Goal: Information Seeking & Learning: Check status

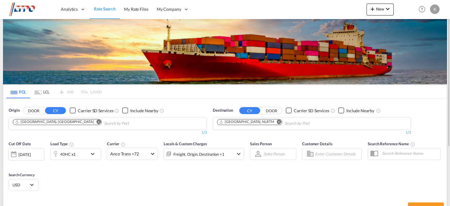
click at [97, 122] on md-icon "Remove" at bounding box center [99, 121] width 4 height 4
click at [49, 125] on body "Analytics Dashboard Reports Rate Search My Rate Files My Company" at bounding box center [225, 103] width 450 height 206
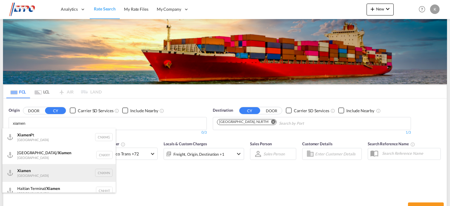
type input "xiamen"
click at [98, 173] on div "Xiamen [GEOGRAPHIC_DATA] CNXMN" at bounding box center [58, 173] width 113 height 18
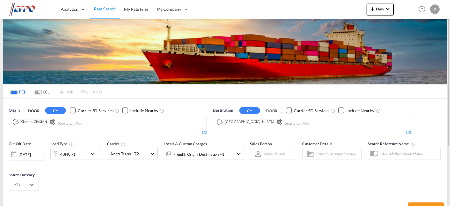
click at [26, 155] on div "[DATE]" at bounding box center [24, 154] width 12 height 5
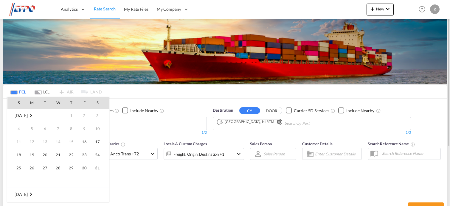
scroll to position [237, 0]
click at [12, 115] on td "[DATE]" at bounding box center [29, 115] width 44 height 13
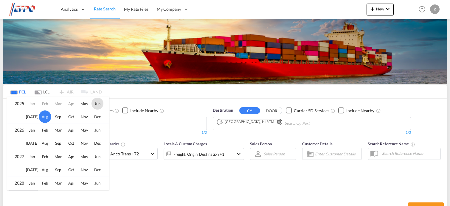
click at [97, 104] on span "Jun" at bounding box center [97, 104] width 12 height 12
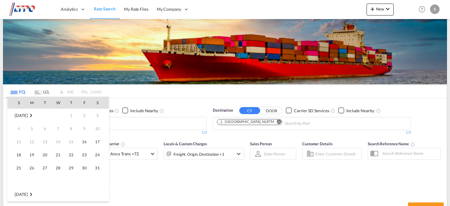
scroll to position [79, 0]
click at [47, 154] on span "17" at bounding box center [45, 155] width 12 height 12
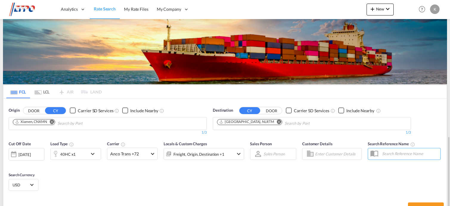
scroll to position [80, 0]
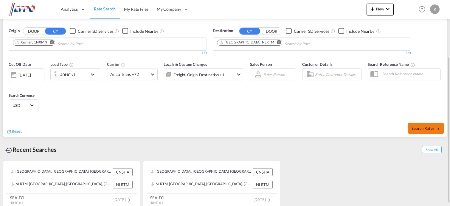
click at [418, 126] on span "Search Rates" at bounding box center [426, 128] width 29 height 5
type input "CNXMN to NLRTM / [DATE]"
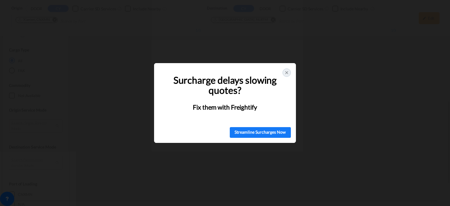
scroll to position [258, 0]
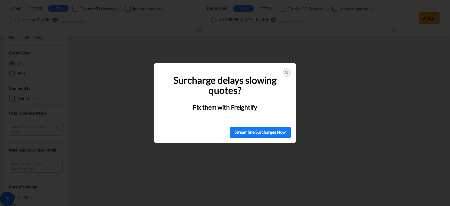
click at [285, 71] on icon at bounding box center [286, 72] width 5 height 5
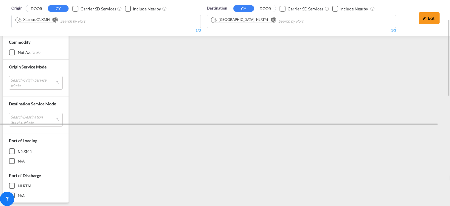
scroll to position [0, 0]
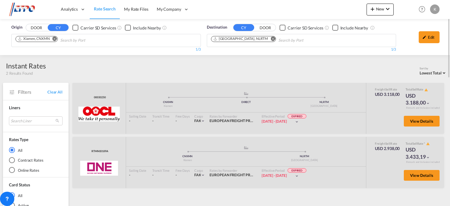
click at [10, 93] on md-icon at bounding box center [12, 92] width 6 height 6
click at [12, 91] on md-icon at bounding box center [12, 92] width 6 height 6
click at [428, 35] on div "Edit" at bounding box center [429, 37] width 21 height 12
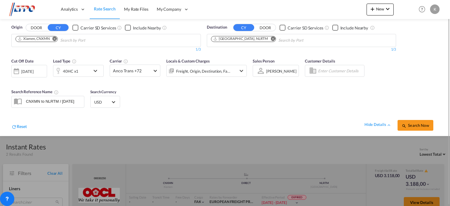
click at [33, 72] on div "[DATE]" at bounding box center [27, 71] width 12 height 5
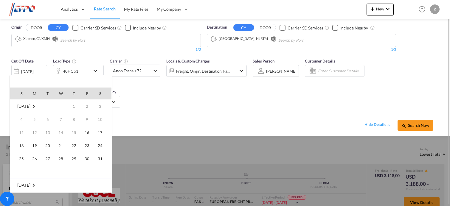
scroll to position [79, 0]
click at [20, 158] on span "22" at bounding box center [21, 159] width 12 height 12
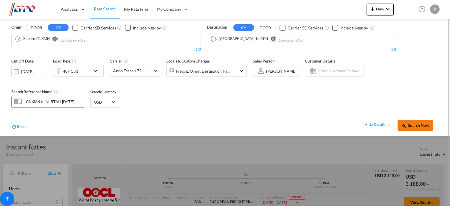
click at [418, 125] on span "Search Now" at bounding box center [415, 125] width 27 height 5
